Goal: Task Accomplishment & Management: Manage account settings

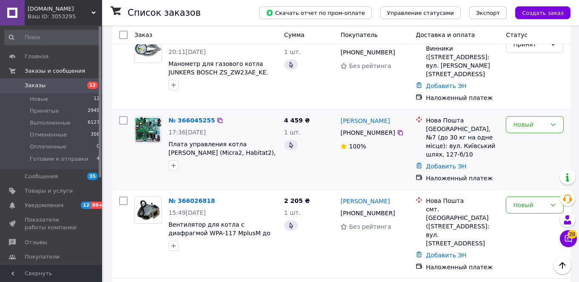
scroll to position [835, 0]
drag, startPoint x: 384, startPoint y: 165, endPoint x: 360, endPoint y: 164, distance: 24.7
click at [360, 196] on div "[PERSON_NAME]" at bounding box center [375, 201] width 70 height 11
copy link "Вівсик"
drag, startPoint x: 517, startPoint y: 167, endPoint x: 521, endPoint y: 177, distance: 10.5
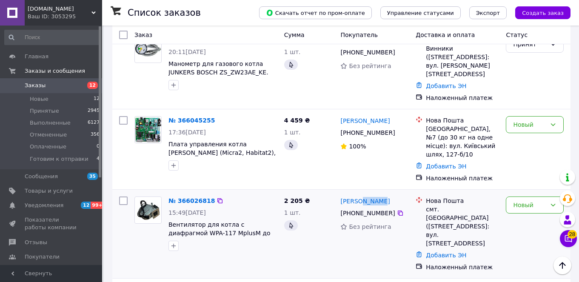
click at [517, 200] on div "Новый" at bounding box center [529, 204] width 33 height 9
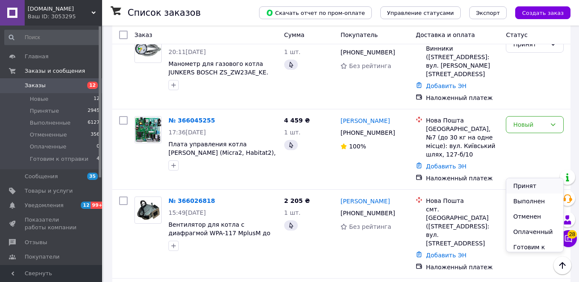
click at [521, 182] on li "Принят" at bounding box center [535, 185] width 57 height 15
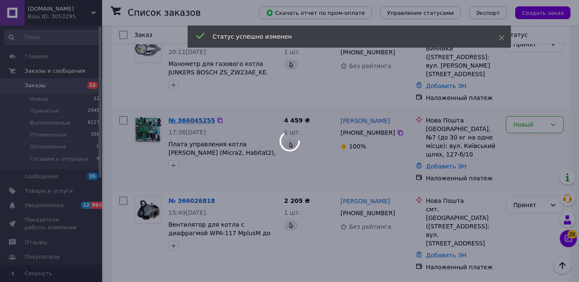
click at [192, 91] on div at bounding box center [289, 141] width 579 height 282
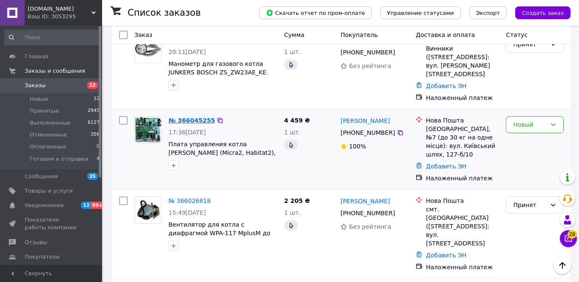
click at [189, 117] on link "№ 366045255" at bounding box center [192, 120] width 46 height 7
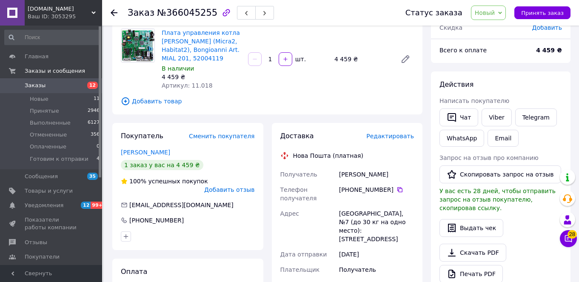
scroll to position [144, 0]
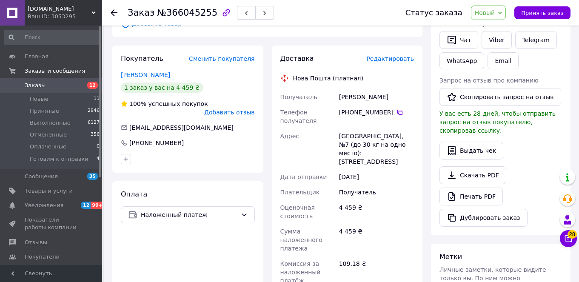
drag, startPoint x: 280, startPoint y: 97, endPoint x: 409, endPoint y: 156, distance: 141.9
click at [409, 156] on div "Получатель [PERSON_NAME] Телефон получателя [PHONE_NUMBER]   Адрес Борисполь, №…" at bounding box center [347, 209] width 137 height 240
copy div "Получатель [PERSON_NAME] Телефон получателя [PHONE_NUMBER]   Адрес Борисполь, №…"
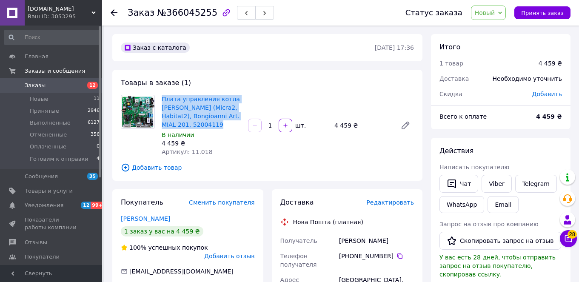
drag, startPoint x: 162, startPoint y: 97, endPoint x: 207, endPoint y: 129, distance: 55.3
click at [207, 129] on div "Плата управления котла [PERSON_NAME] (Micra2, Habitat2), Bongioanni Art. MIAL 2…" at bounding box center [201, 125] width 86 height 65
copy link "Плата управления котла [PERSON_NAME] (Micra2, Habitat2), Bongioanni Art. MIAL 2…"
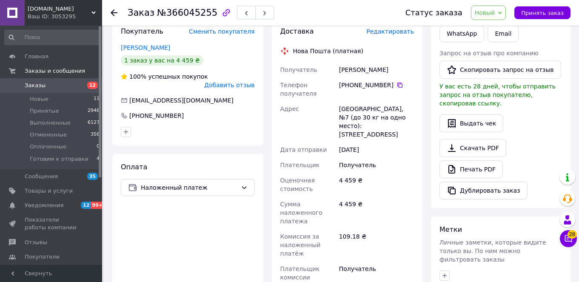
scroll to position [341, 0]
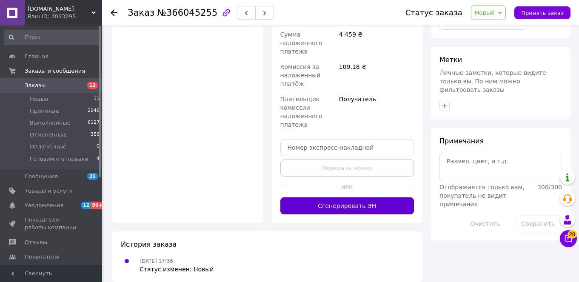
click at [352, 197] on button "Сгенерировать ЭН" at bounding box center [347, 205] width 134 height 17
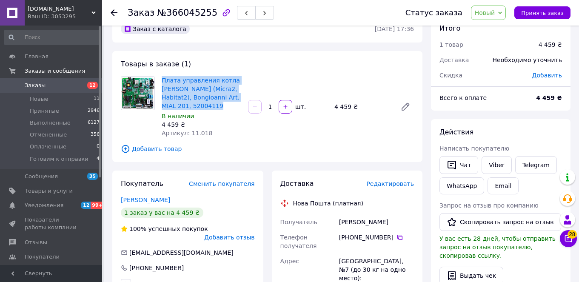
scroll to position [31, 0]
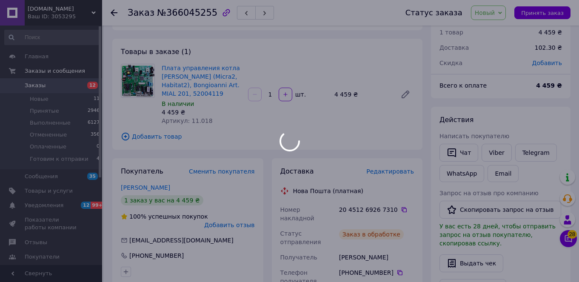
click at [398, 211] on div at bounding box center [289, 141] width 579 height 282
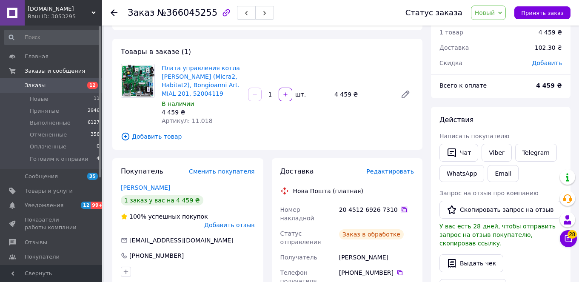
click at [401, 210] on icon at bounding box center [404, 209] width 7 height 7
drag, startPoint x: 484, startPoint y: 11, endPoint x: 490, endPoint y: 20, distance: 10.3
click at [486, 13] on span "Новый" at bounding box center [485, 12] width 20 height 7
click at [492, 26] on li "Принят" at bounding box center [505, 29] width 67 height 13
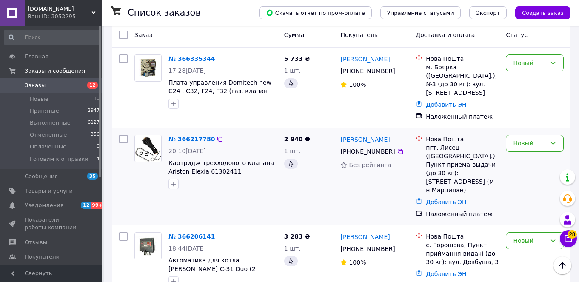
scroll to position [219, 0]
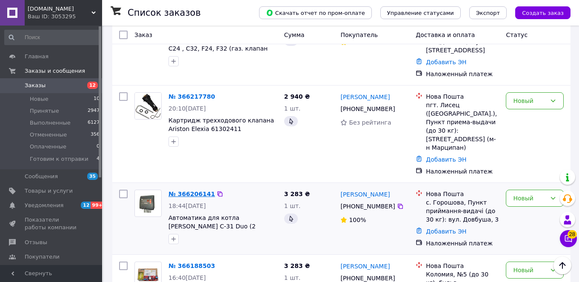
click at [197, 191] on link "№ 366206141" at bounding box center [192, 194] width 46 height 7
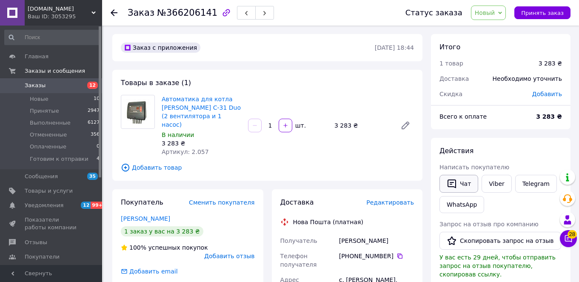
click at [459, 186] on button "Чат" at bounding box center [459, 184] width 39 height 18
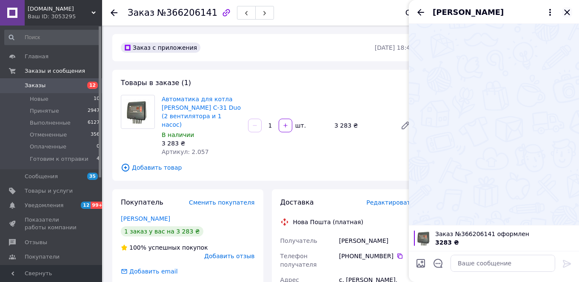
click at [564, 13] on icon "Закрыть" at bounding box center [567, 12] width 10 height 10
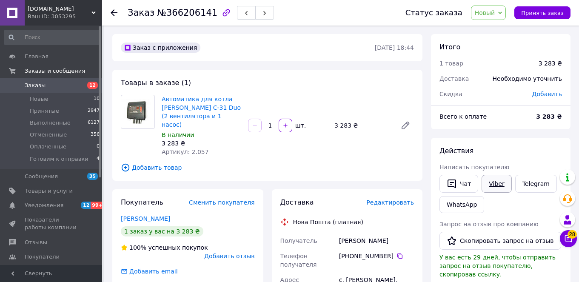
click at [488, 182] on link "Viber" at bounding box center [497, 184] width 30 height 18
drag, startPoint x: 161, startPoint y: 98, endPoint x: 275, endPoint y: 155, distance: 126.8
click at [210, 109] on div "Автоматика для котла [PERSON_NAME] C-31 Duo (2 вентилятора и 1 насос) В наличии…" at bounding box center [201, 125] width 86 height 65
copy link "Автоматика для котла [PERSON_NAME] C-31 Duo"
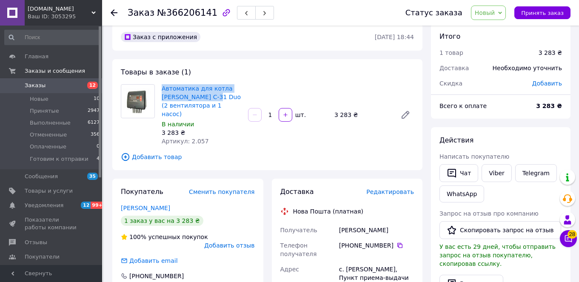
scroll to position [23, 0]
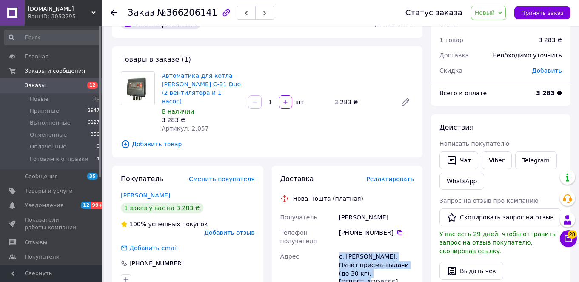
drag, startPoint x: 340, startPoint y: 249, endPoint x: 394, endPoint y: 266, distance: 56.3
click at [394, 266] on div "с. [PERSON_NAME], Пункт приема-выдачи (до 30 кг): [STREET_ADDRESS]" at bounding box center [377, 269] width 78 height 41
copy div "с. [PERSON_NAME], Пункт приема-выдачи (до 30 кг): [STREET_ADDRESS]"
drag, startPoint x: 338, startPoint y: 223, endPoint x: 381, endPoint y: 220, distance: 43.0
click at [392, 226] on div "[PHONE_NUMBER]" at bounding box center [377, 237] width 78 height 24
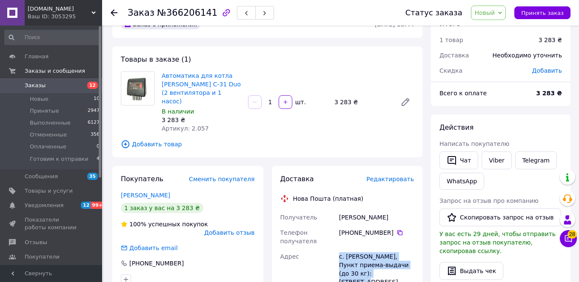
copy div "[PHONE_NUMBER]"
drag, startPoint x: 339, startPoint y: 210, endPoint x: 392, endPoint y: 212, distance: 52.8
click at [392, 212] on div "[PERSON_NAME]" at bounding box center [377, 217] width 78 height 15
copy div "[PERSON_NAME]"
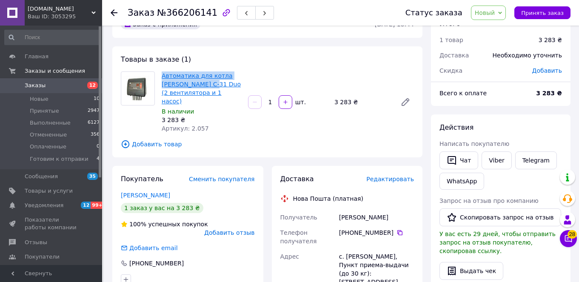
drag, startPoint x: 169, startPoint y: 75, endPoint x: 209, endPoint y: 85, distance: 40.7
click at [209, 85] on div "Автоматика для котла [PERSON_NAME] C-31 Duo (2 вентилятора и 1 насос) В наличии…" at bounding box center [201, 102] width 86 height 65
copy link "Автоматика для котла [PERSON_NAME] C-31 Duo"
drag, startPoint x: 489, startPoint y: 13, endPoint x: 497, endPoint y: 29, distance: 17.5
click at [490, 14] on span "Новый" at bounding box center [485, 12] width 20 height 7
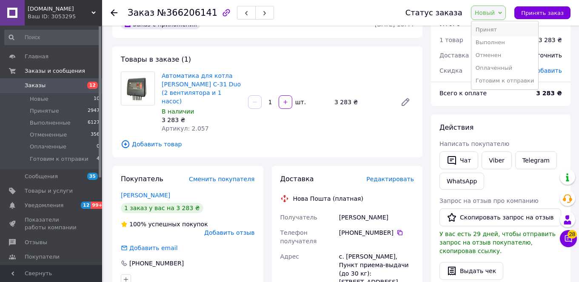
click at [498, 31] on li "Принят" at bounding box center [505, 29] width 67 height 13
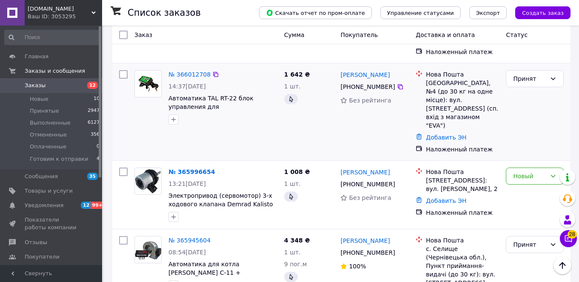
scroll to position [1019, 0]
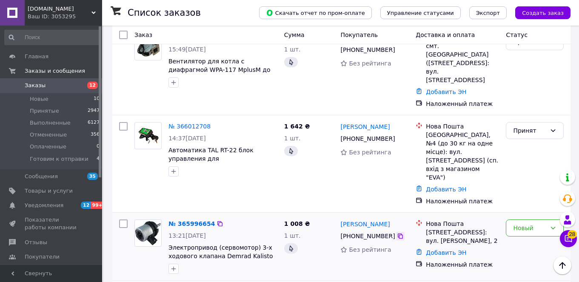
click at [401, 233] on icon at bounding box center [400, 236] width 7 height 7
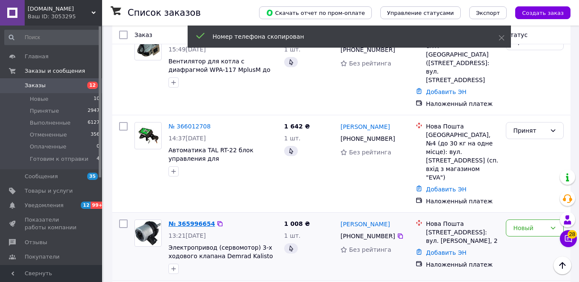
click at [200, 220] on link "№ 365996654" at bounding box center [192, 223] width 46 height 7
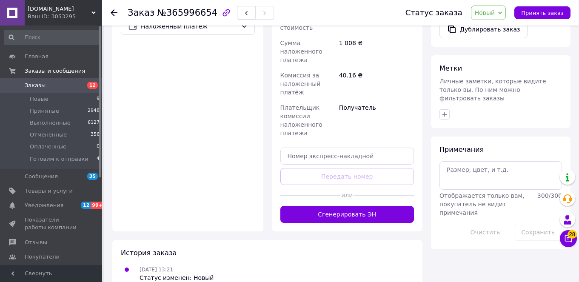
drag, startPoint x: 356, startPoint y: 197, endPoint x: 367, endPoint y: 176, distance: 24.2
click at [356, 206] on button "Сгенерировать ЭН" at bounding box center [347, 214] width 134 height 17
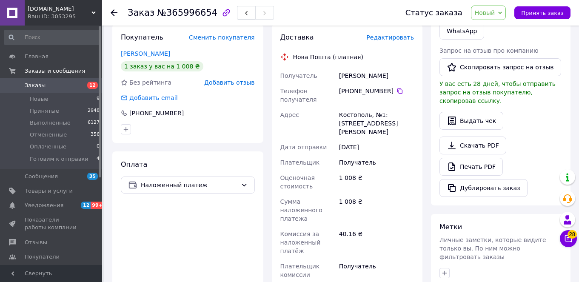
scroll to position [101, 0]
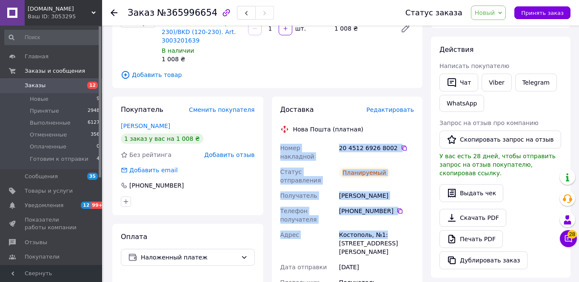
drag, startPoint x: 282, startPoint y: 140, endPoint x: 391, endPoint y: 205, distance: 127.2
copy div "Номер накладной 20 4512 6926 8002   Статус отправления Планируемый Получатель […"
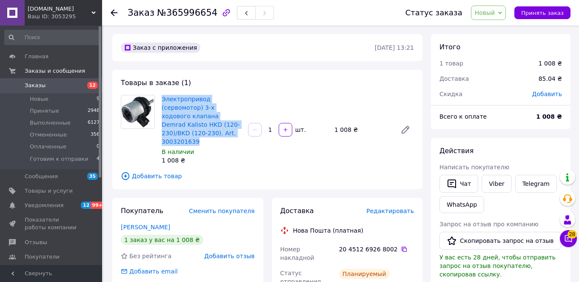
drag, startPoint x: 166, startPoint y: 100, endPoint x: 246, endPoint y: 155, distance: 97.5
click at [225, 134] on div "Электропривод (сервомотор) 3-х ходового клапана Demrad Kalisto HKD (120-230)/BK…" at bounding box center [201, 129] width 86 height 73
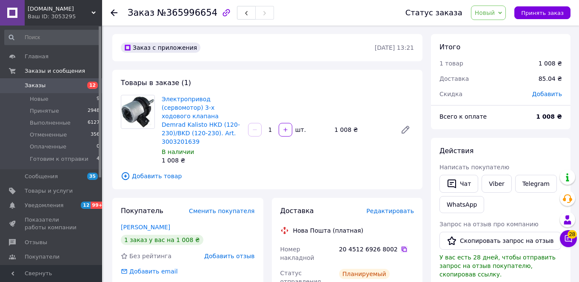
click at [402, 246] on icon at bounding box center [404, 249] width 7 height 7
click at [38, 8] on span "[DOMAIN_NAME]" at bounding box center [60, 9] width 64 height 8
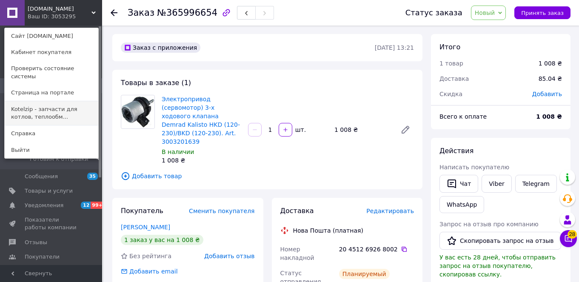
click at [39, 101] on link "Kotelzip - запчасти для котлов, теплообм..." at bounding box center [52, 113] width 94 height 24
